Goal: Information Seeking & Learning: Learn about a topic

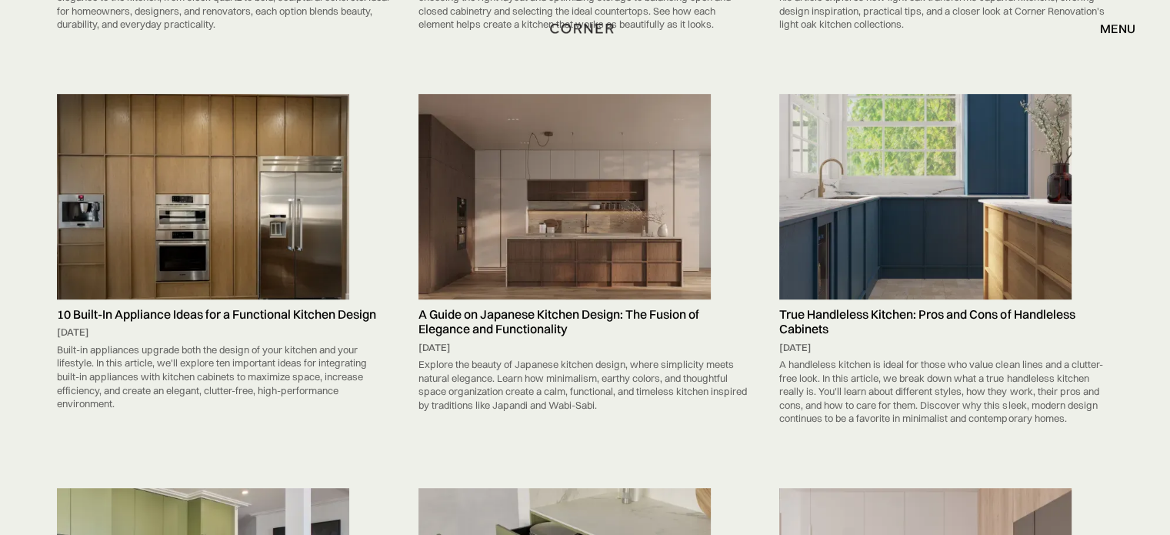
scroll to position [6725, 0]
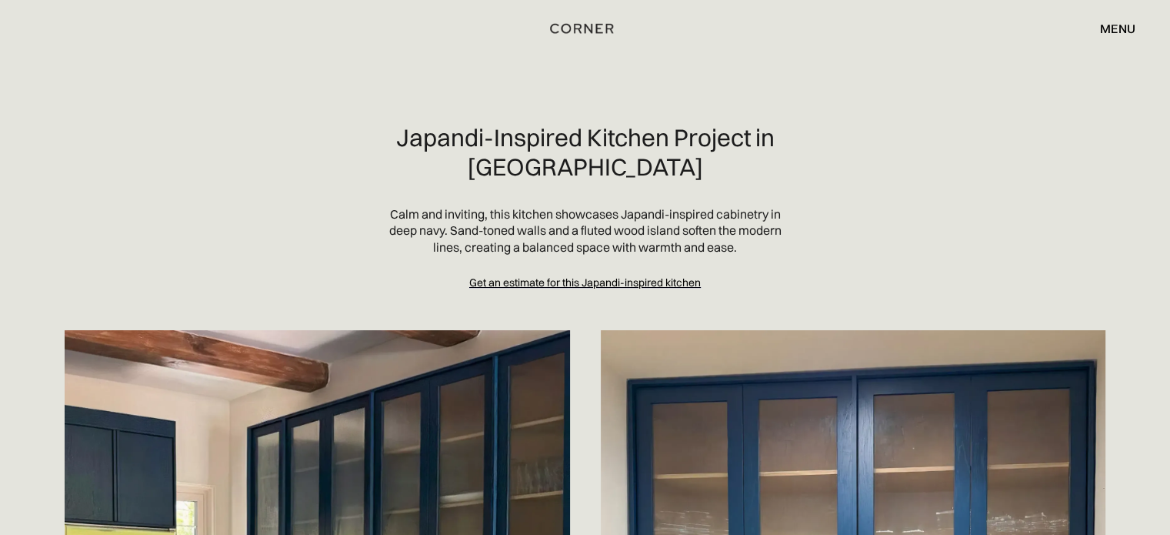
click at [539, 236] on p "Calm and inviting, this kitchen showcases Japandi-inspired cabinetry in deep na…" at bounding box center [585, 231] width 394 height 50
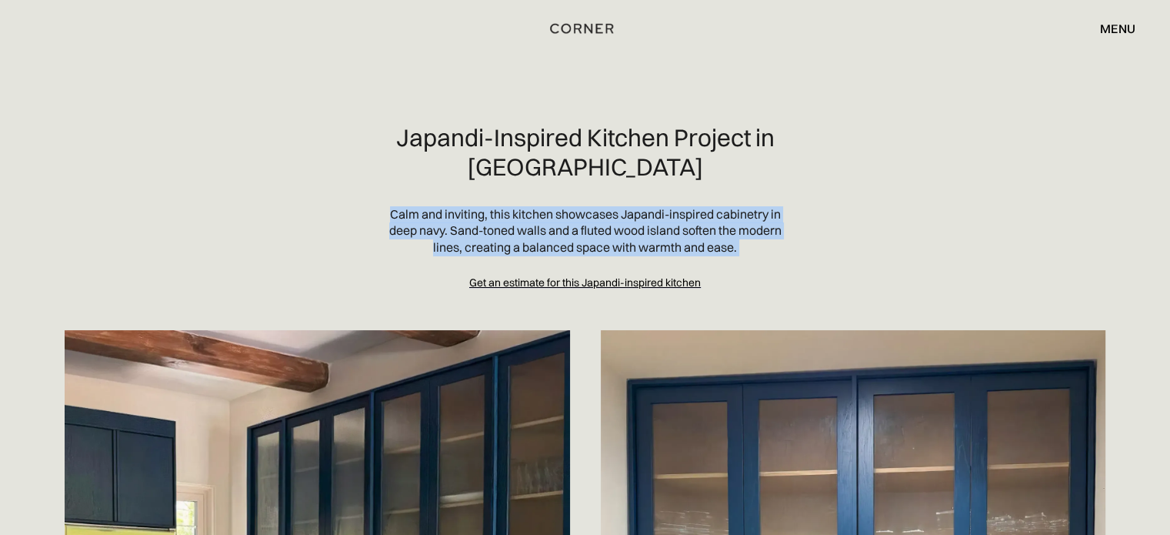
click at [539, 236] on p "Calm and inviting, this kitchen showcases Japandi-inspired cabinetry in deep na…" at bounding box center [585, 231] width 394 height 50
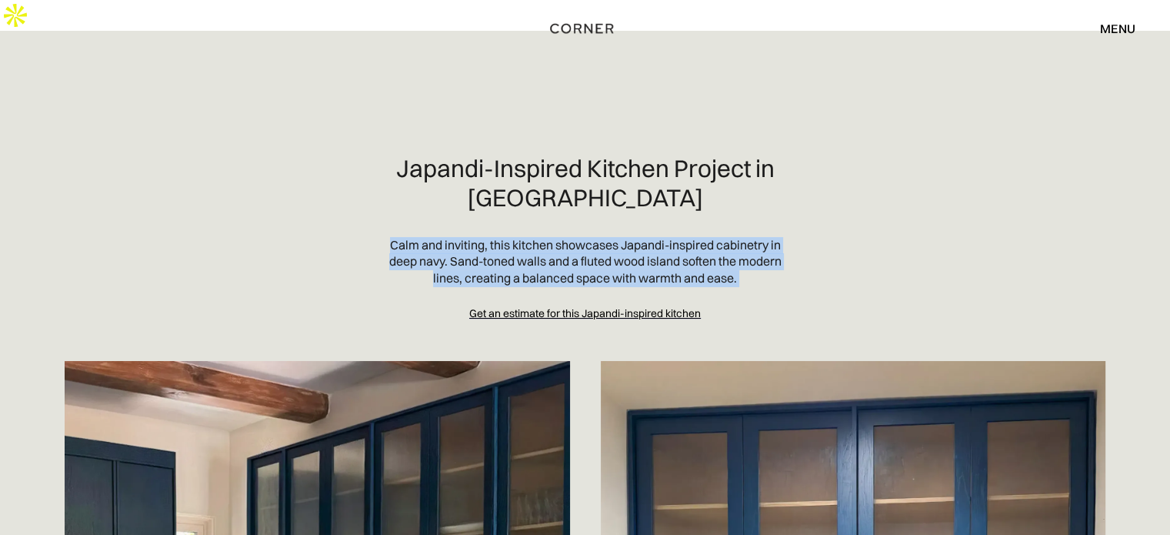
copy p "Calm and inviting, this kitchen showcases Japandi-inspired cabinetry in deep na…"
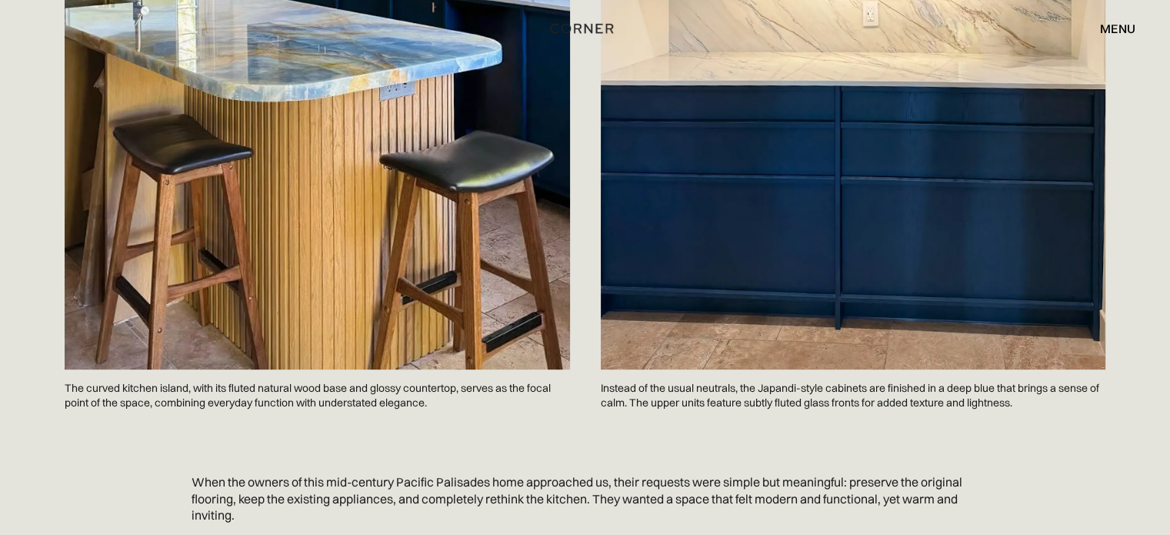
scroll to position [923, 0]
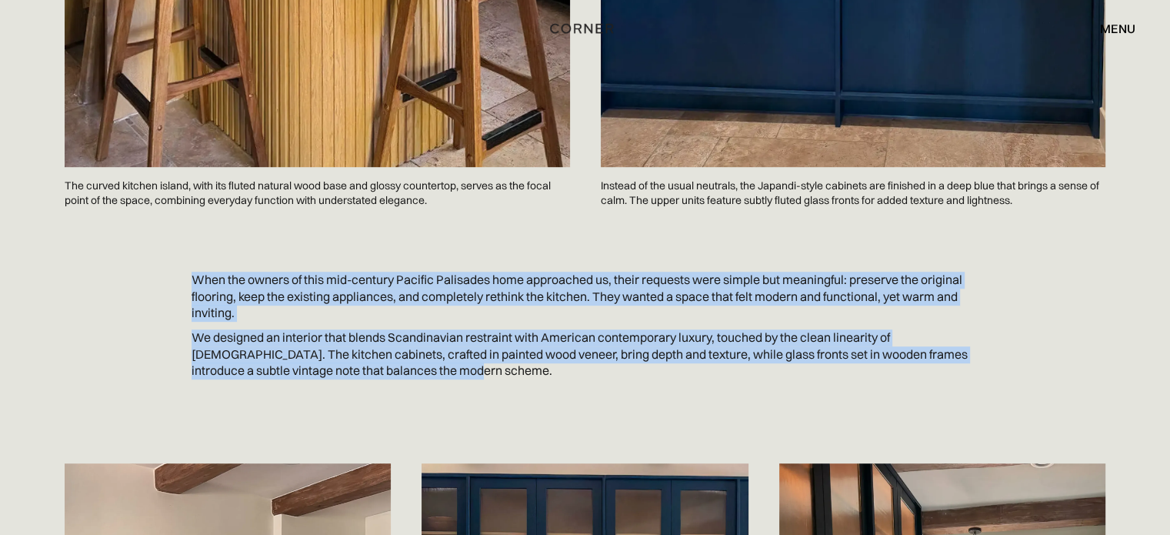
drag, startPoint x: 179, startPoint y: 247, endPoint x: 465, endPoint y: 346, distance: 302.8
click at [465, 346] on div "When the owners of this mid-century Pacific Palisades home approached us, their…" at bounding box center [585, 341] width 984 height 139
copy div "When the owners of this mid-century Pacific Palisades home approached us, their…"
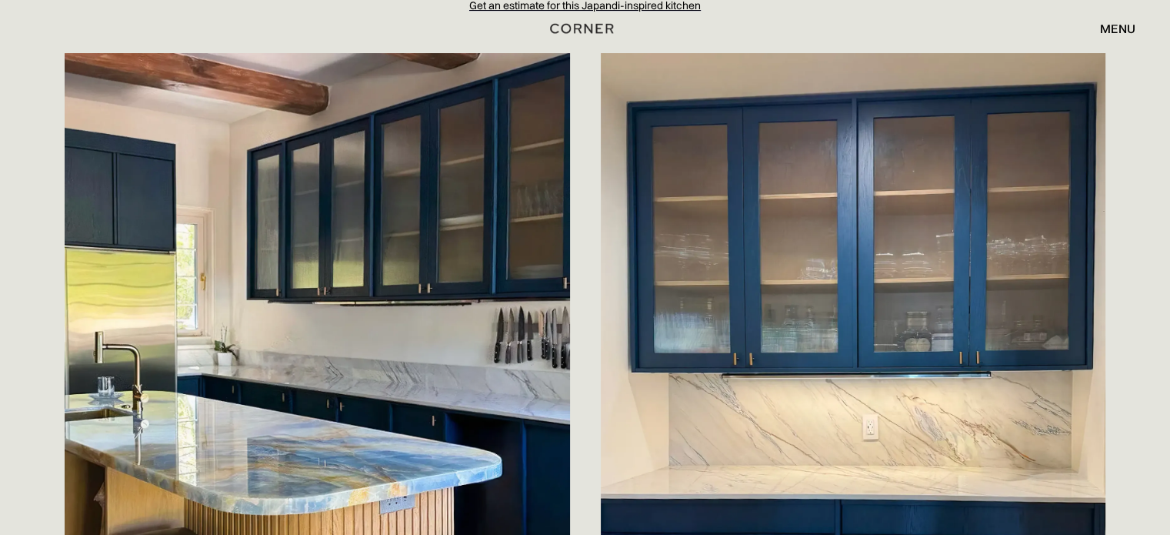
scroll to position [0, 0]
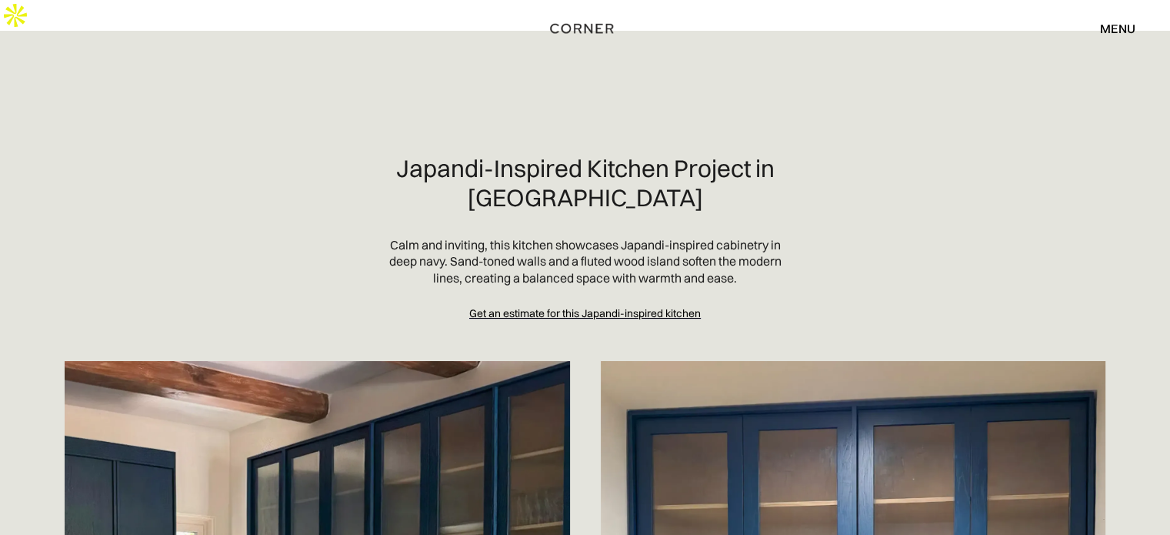
click at [554, 245] on p "Calm and inviting, this kitchen showcases Japandi-inspired cabinetry in deep na…" at bounding box center [585, 262] width 394 height 50
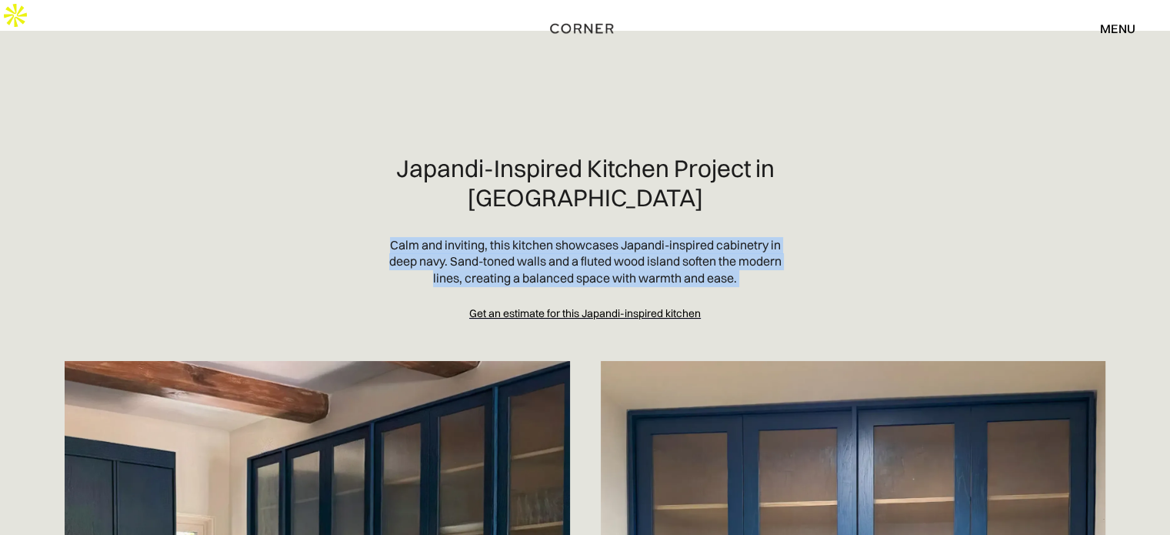
click at [554, 245] on p "Calm and inviting, this kitchen showcases Japandi-inspired cabinetry in deep na…" at bounding box center [585, 262] width 394 height 50
copy p "Calm and inviting, this kitchen showcases Japandi-inspired cabinetry in deep na…"
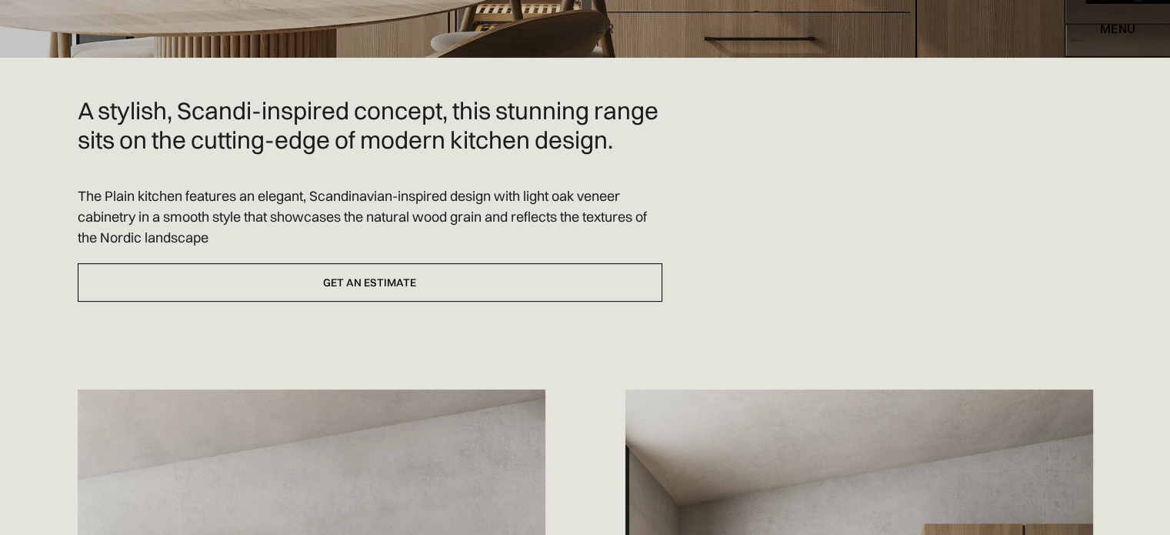
scroll to position [410, 0]
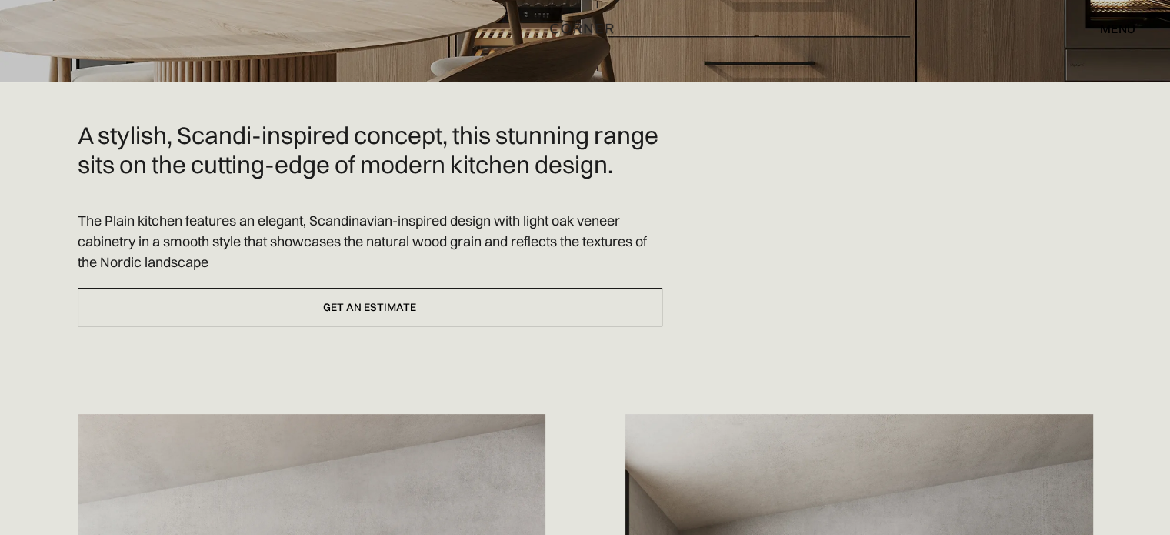
click at [142, 235] on p "The Plain kitchen features an elegant, Scandinavian-inspired design with light …" at bounding box center [370, 241] width 585 height 62
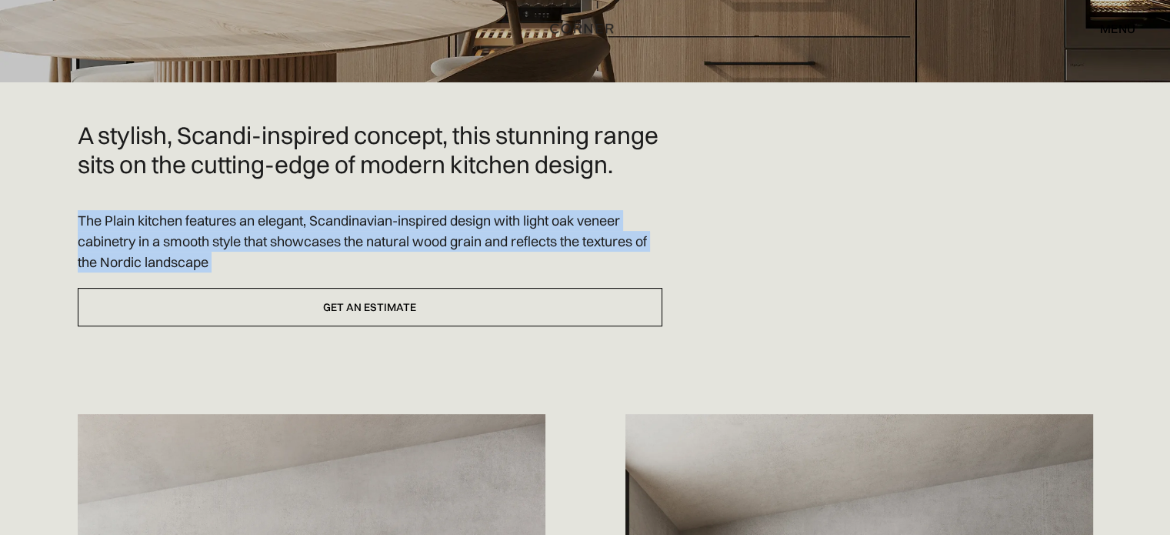
click at [142, 235] on p "The Plain kitchen features an elegant, Scandinavian-inspired design with light …" at bounding box center [370, 241] width 585 height 62
copy div "The Plain kitchen features an elegant, Scandinavian-inspired design with light …"
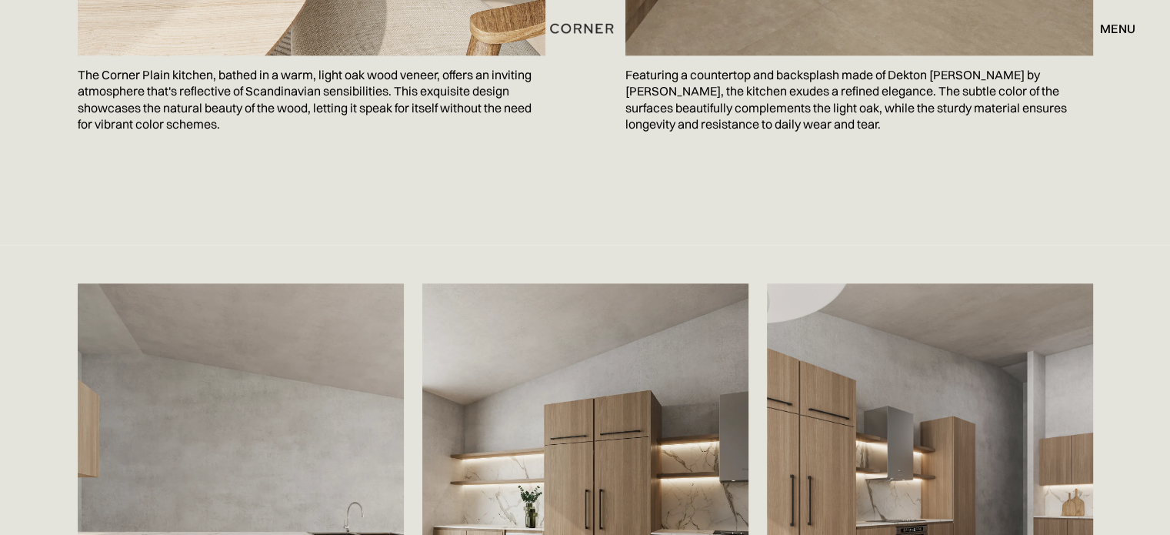
scroll to position [2104, 0]
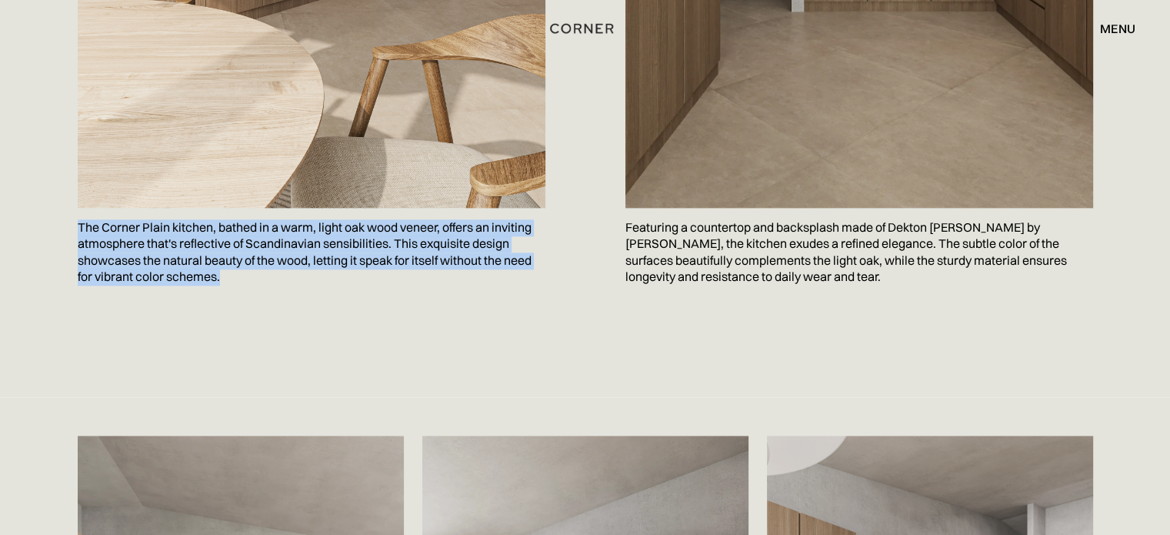
drag, startPoint x: 46, startPoint y: 225, endPoint x: 258, endPoint y: 281, distance: 218.8
copy p "The Corner Plain kitchen, bathed in a warm, light oak wood veneer, offers an in…"
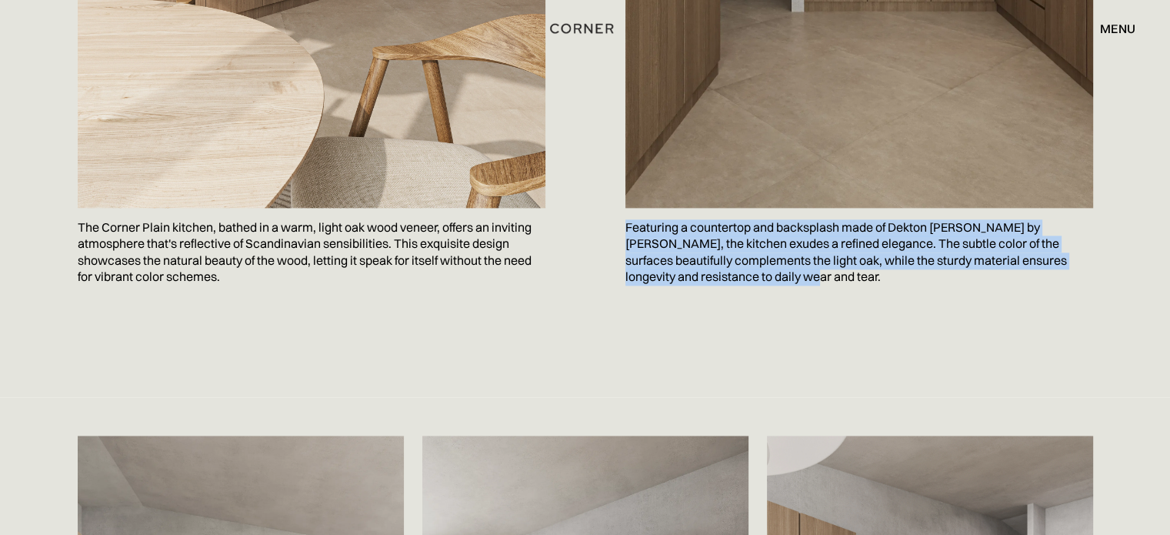
drag, startPoint x: 624, startPoint y: 226, endPoint x: 831, endPoint y: 268, distance: 211.9
copy p "Featuring a countertop and backsplash made of Dekton Vigil by Cosentino, the ki…"
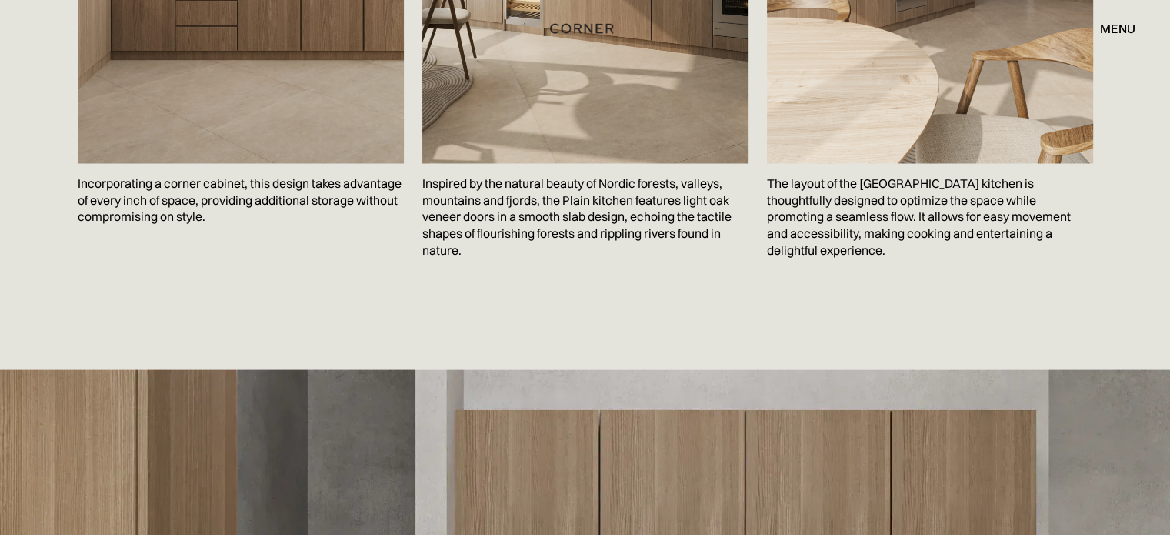
scroll to position [2647, 0]
